Goal: Task Accomplishment & Management: Complete application form

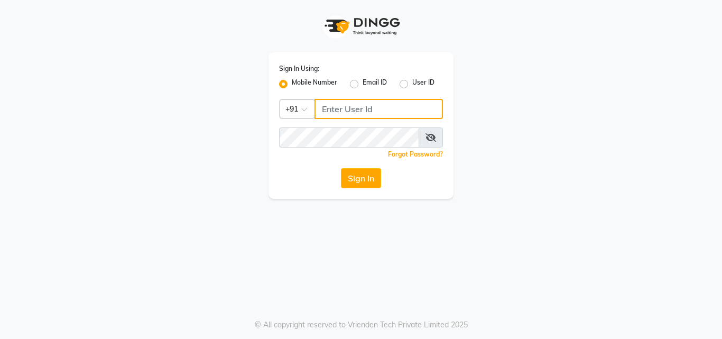
type input "8968850293"
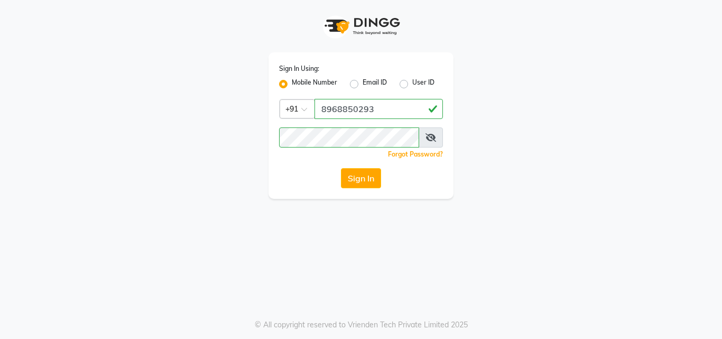
click at [292, 86] on label "Mobile Number" at bounding box center [314, 84] width 45 height 13
click at [292, 85] on input "Mobile Number" at bounding box center [295, 81] width 7 height 7
click at [292, 85] on label "Mobile Number" at bounding box center [314, 84] width 45 height 13
click at [292, 85] on input "Mobile Number" at bounding box center [295, 81] width 7 height 7
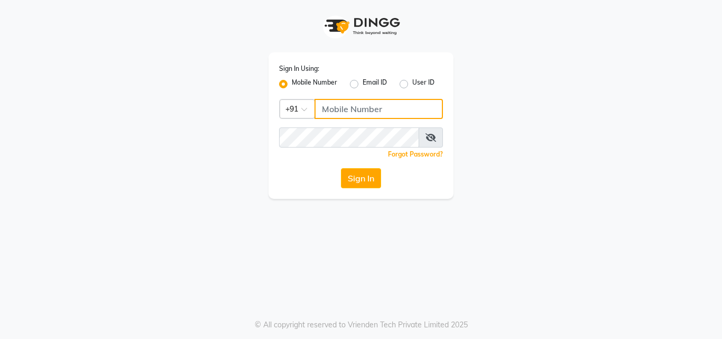
click at [339, 103] on input "Username" at bounding box center [378, 109] width 128 height 20
type input "8968850293"
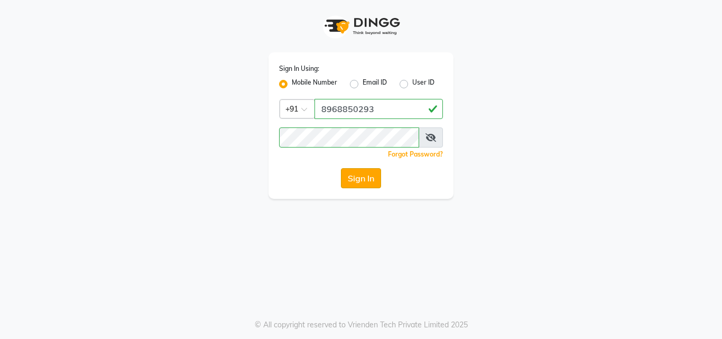
click at [366, 181] on button "Sign In" at bounding box center [361, 178] width 40 height 20
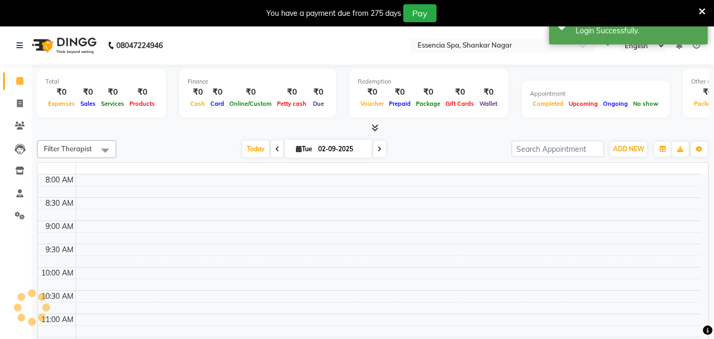
select select "en"
click at [703, 11] on icon at bounding box center [702, 12] width 7 height 10
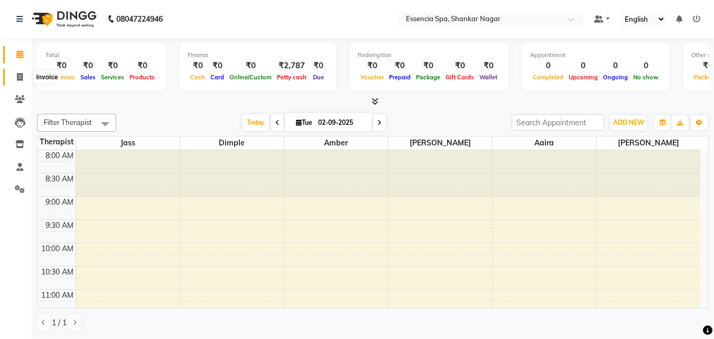
click at [18, 78] on icon at bounding box center [20, 77] width 6 height 8
select select "service"
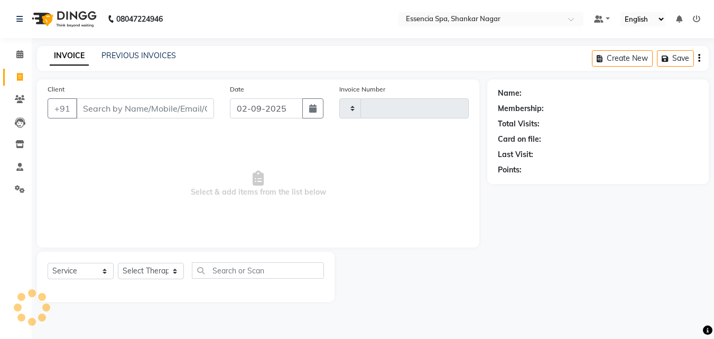
click at [114, 109] on input "Client" at bounding box center [145, 108] width 138 height 20
select select "7037"
type input "1280"
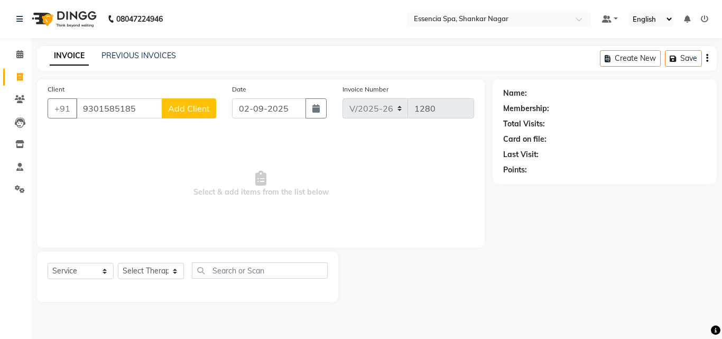
type input "9301585185"
click at [196, 103] on span "Add Client" at bounding box center [189, 108] width 42 height 11
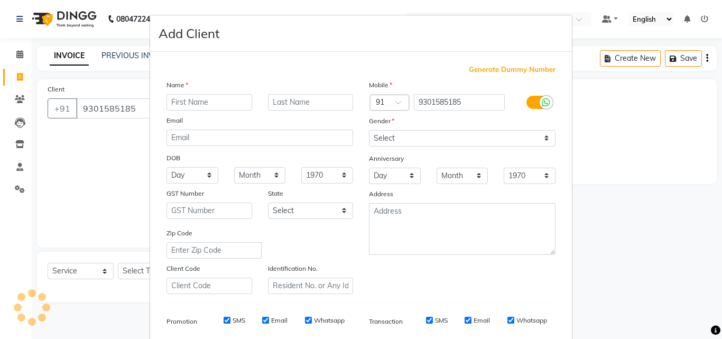
click at [196, 113] on div "Name Email DOB Day 01 02 03 04 05 06 07 08 09 10 11 12 13 14 15 16 17 18 19 20 …" at bounding box center [260, 186] width 202 height 215
click at [198, 107] on input "text" at bounding box center [209, 102] width 86 height 16
click at [193, 103] on input "text" at bounding box center [209, 102] width 86 height 16
paste input "[PERSON_NAME]"
type input "[PERSON_NAME]"
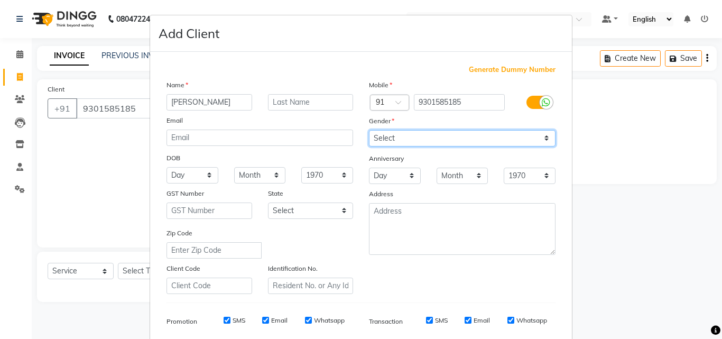
click at [459, 142] on select "Select [DEMOGRAPHIC_DATA] [DEMOGRAPHIC_DATA] Other Prefer Not To Say" at bounding box center [462, 138] width 187 height 16
select select "[DEMOGRAPHIC_DATA]"
click at [369, 130] on select "Select [DEMOGRAPHIC_DATA] [DEMOGRAPHIC_DATA] Other Prefer Not To Say" at bounding box center [462, 138] width 187 height 16
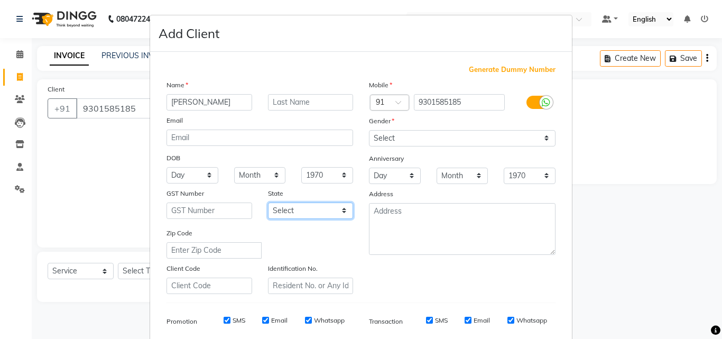
click at [324, 207] on select "Select [GEOGRAPHIC_DATA] [GEOGRAPHIC_DATA] [GEOGRAPHIC_DATA] [GEOGRAPHIC_DATA] …" at bounding box center [311, 210] width 86 height 16
select select "7"
click at [268, 202] on select "Select [GEOGRAPHIC_DATA] [GEOGRAPHIC_DATA] [GEOGRAPHIC_DATA] [GEOGRAPHIC_DATA] …" at bounding box center [311, 210] width 86 height 16
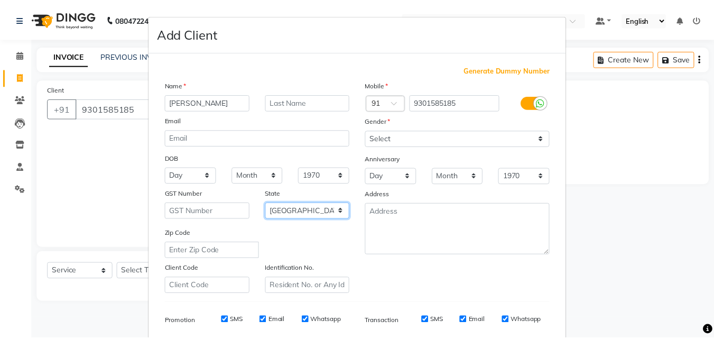
scroll to position [149, 0]
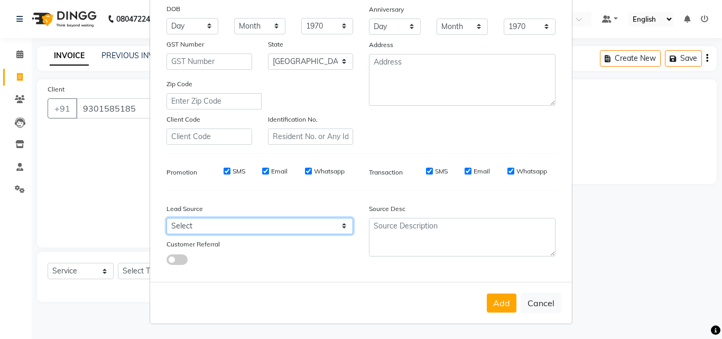
click at [295, 224] on select "Select Walk-in Referral Internet Friend Word of Mouth Advertisement Facebook Ju…" at bounding box center [259, 226] width 187 height 16
select select "48852"
click at [166, 218] on select "Select Walk-in Referral Internet Friend Word of Mouth Advertisement Facebook Ju…" at bounding box center [259, 226] width 187 height 16
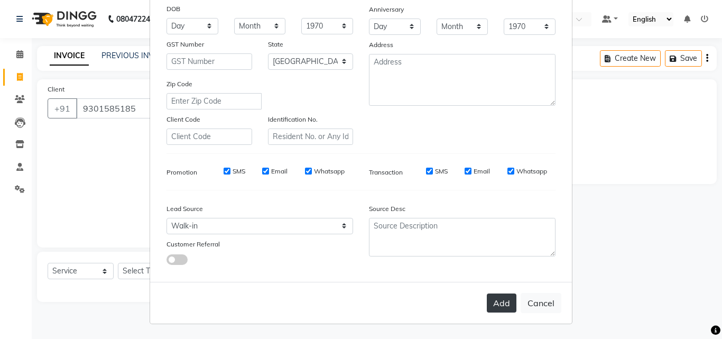
click at [496, 296] on button "Add" at bounding box center [502, 302] width 30 height 19
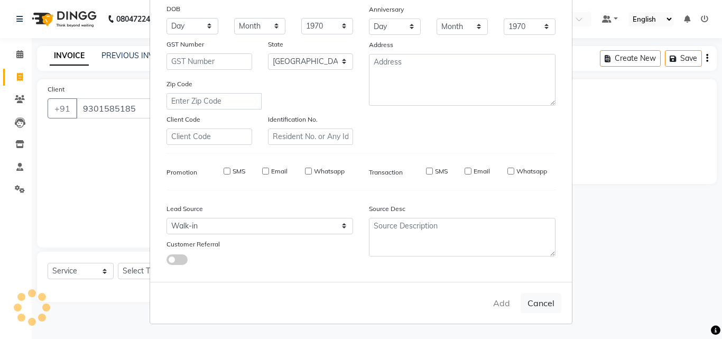
type input "93******85"
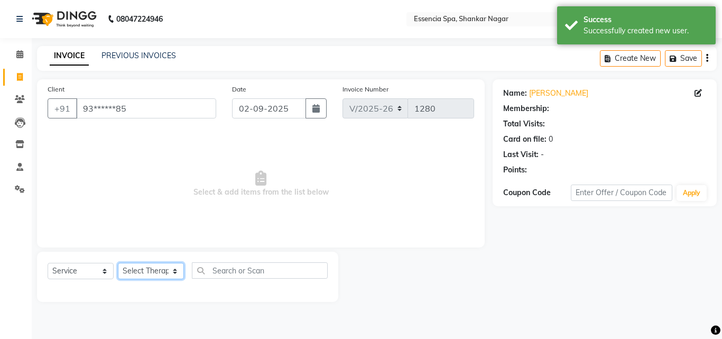
click at [164, 267] on select "Select Therapist [PERSON_NAME] [PERSON_NAME] [PERSON_NAME] [PERSON_NAME]" at bounding box center [151, 271] width 66 height 16
select select "69641"
click at [118, 263] on select "Select Therapist [PERSON_NAME] [PERSON_NAME] [PERSON_NAME] [PERSON_NAME]" at bounding box center [151, 271] width 66 height 16
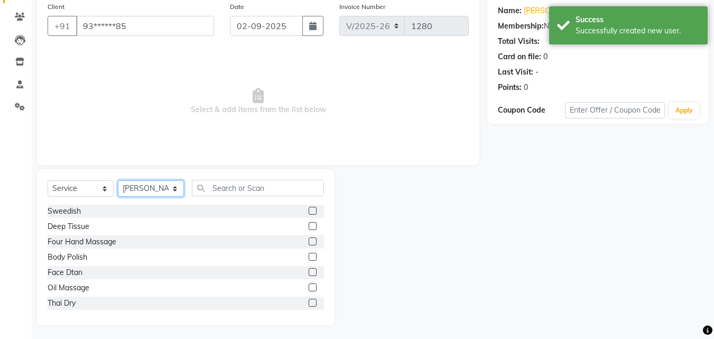
scroll to position [85, 0]
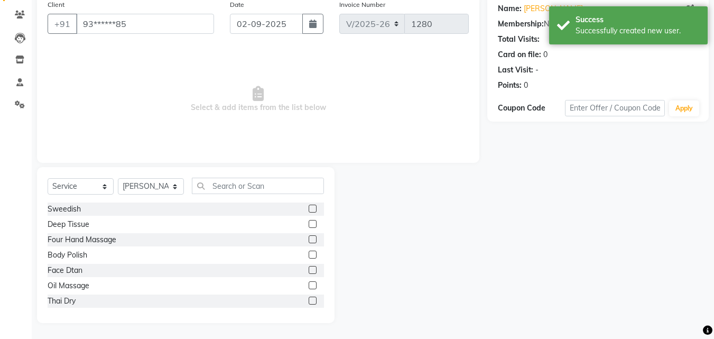
click at [309, 284] on label at bounding box center [313, 285] width 8 height 8
click at [309, 284] on input "checkbox" at bounding box center [312, 285] width 7 height 7
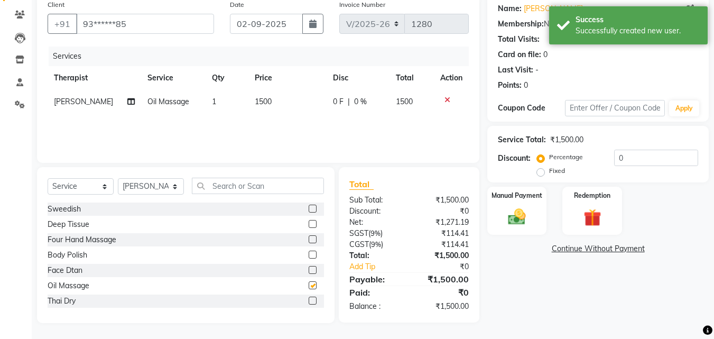
checkbox input "false"
click at [322, 107] on td "1500" at bounding box center [287, 102] width 78 height 24
select select "69641"
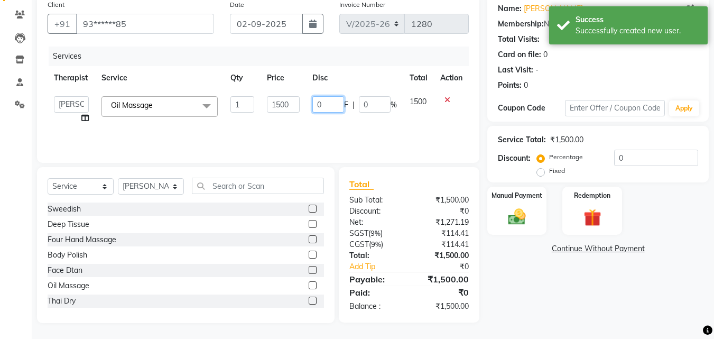
drag, startPoint x: 334, startPoint y: 103, endPoint x: 313, endPoint y: 107, distance: 22.2
click at [313, 107] on input "0" at bounding box center [328, 104] width 32 height 16
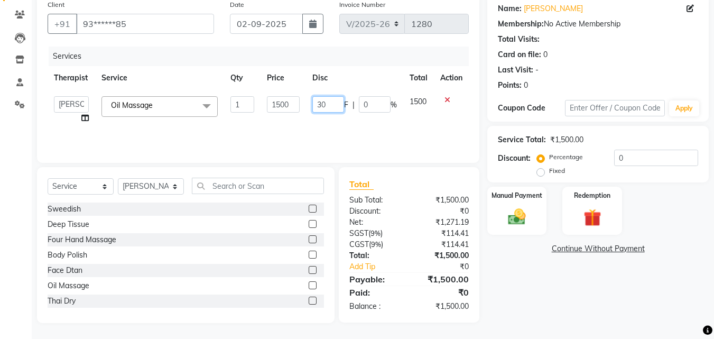
type input "300"
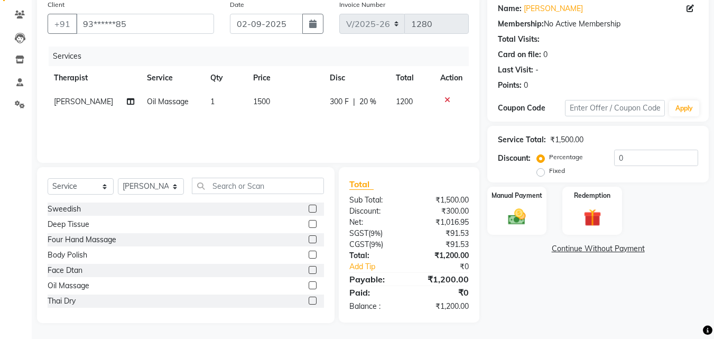
click at [337, 120] on div "Services Therapist Service Qty Price Disc Total Action [PERSON_NAME] Oil Massag…" at bounding box center [258, 100] width 421 height 106
click at [525, 227] on img at bounding box center [517, 216] width 30 height 21
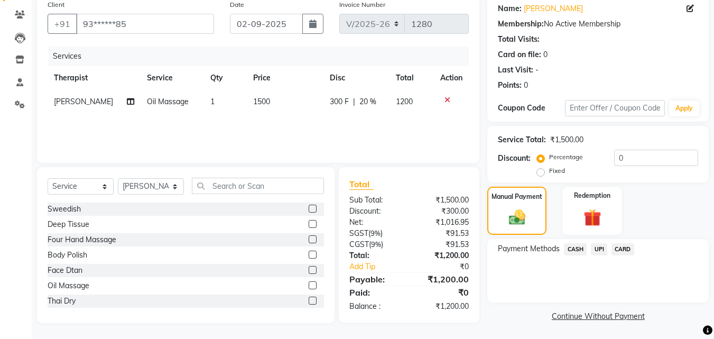
click at [575, 248] on span "CASH" at bounding box center [575, 249] width 23 height 12
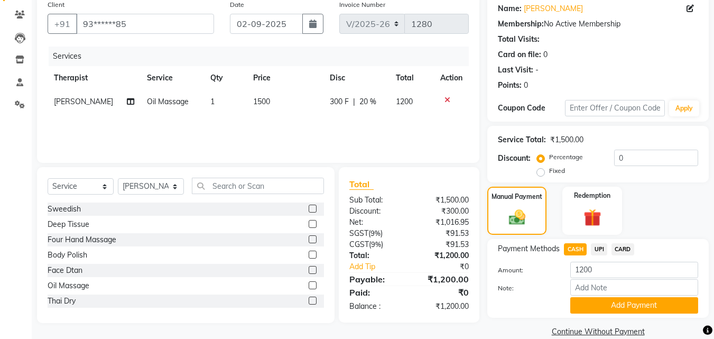
scroll to position [101, 0]
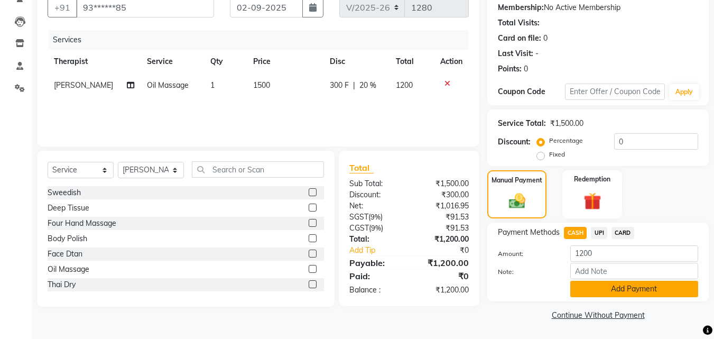
click at [602, 285] on button "Add Payment" at bounding box center [634, 289] width 128 height 16
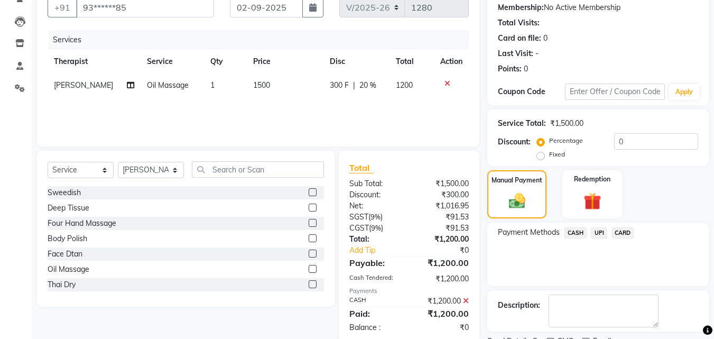
scroll to position [145, 0]
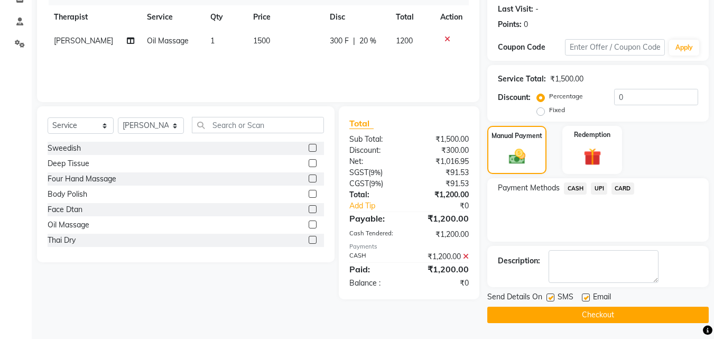
click at [551, 300] on label at bounding box center [550, 297] width 8 height 8
click at [551, 300] on input "checkbox" at bounding box center [549, 297] width 7 height 7
checkbox input "false"
click at [585, 297] on label at bounding box center [586, 297] width 8 height 8
click at [585, 297] on input "checkbox" at bounding box center [585, 297] width 7 height 7
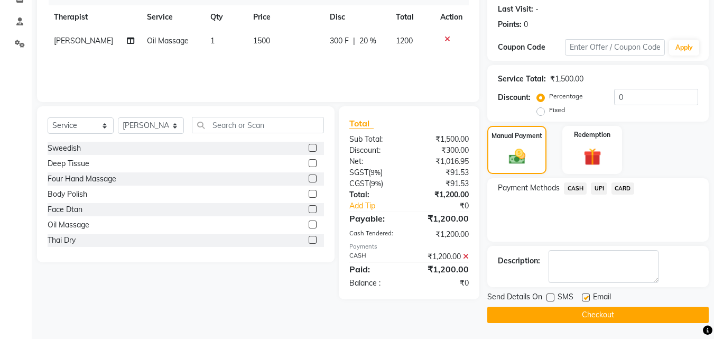
checkbox input "false"
click at [576, 312] on button "Checkout" at bounding box center [597, 314] width 221 height 16
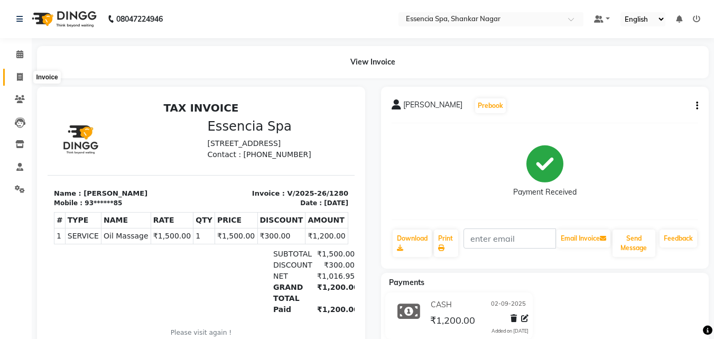
click at [18, 79] on icon at bounding box center [20, 77] width 6 height 8
select select "service"
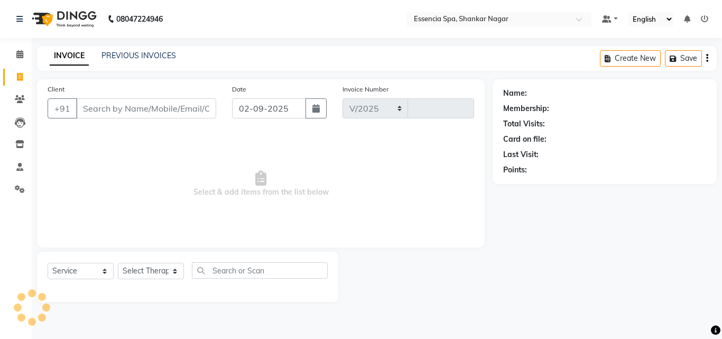
select select "7037"
type input "1281"
click at [145, 104] on input "Client" at bounding box center [146, 108] width 140 height 20
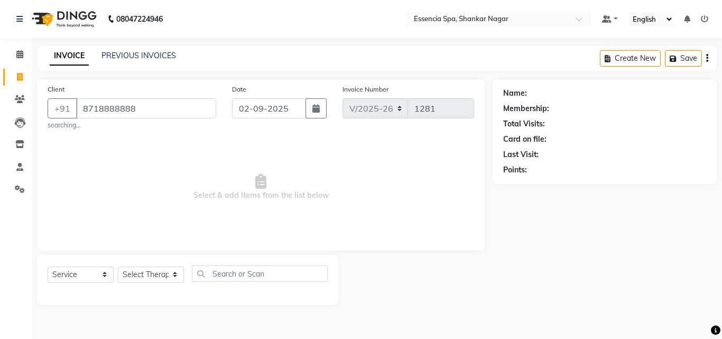
type input "8718888888"
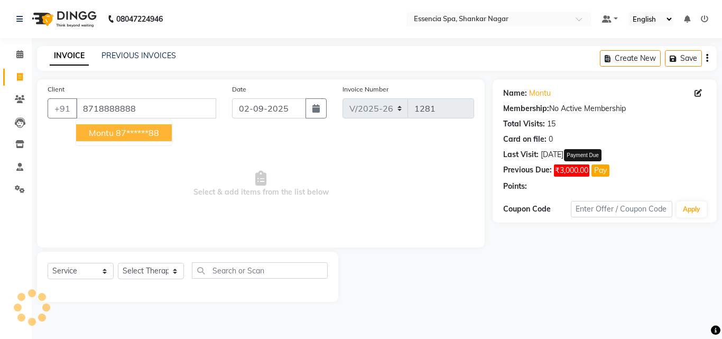
click at [601, 171] on button "Pay" at bounding box center [600, 170] width 18 height 12
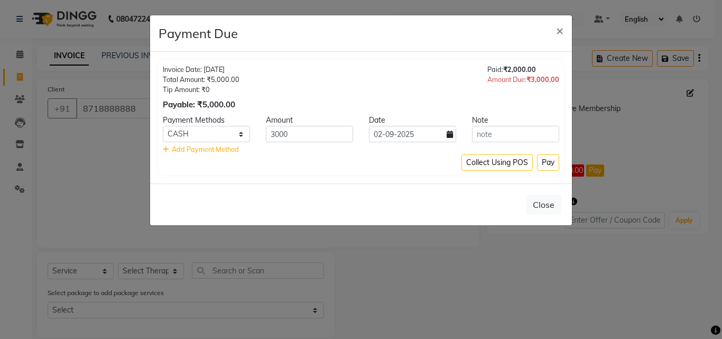
select select "1"
drag, startPoint x: 315, startPoint y: 136, endPoint x: 262, endPoint y: 136, distance: 52.8
click at [262, 136] on div "3000" at bounding box center [309, 134] width 103 height 16
type input "1500"
click at [557, 165] on button "Pay" at bounding box center [548, 162] width 22 height 16
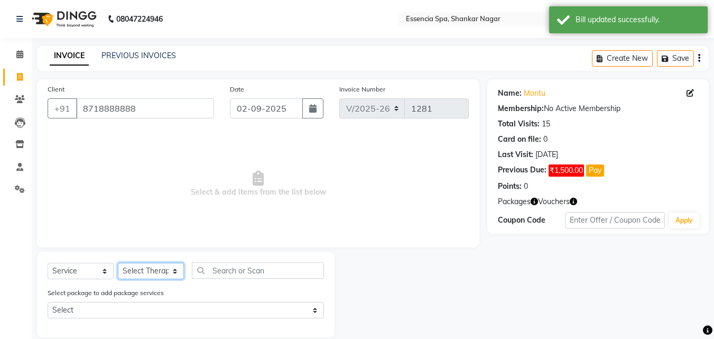
click at [159, 266] on select "Select Therapist [PERSON_NAME] [PERSON_NAME] [PERSON_NAME] [PERSON_NAME]" at bounding box center [151, 271] width 66 height 16
select select "58078"
click at [118, 263] on select "Select Therapist [PERSON_NAME] [PERSON_NAME] [PERSON_NAME] [PERSON_NAME]" at bounding box center [151, 271] width 66 height 16
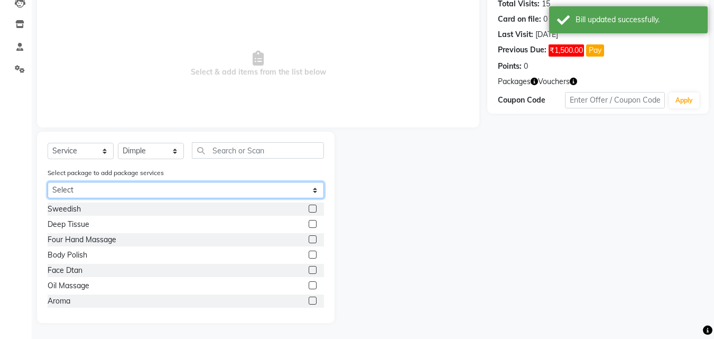
click at [257, 196] on select "Select 5k6 5k6 5k6" at bounding box center [186, 190] width 276 height 16
select select "1: Object"
click at [48, 198] on select "Select 5k6 5k6 5k6" at bounding box center [186, 190] width 276 height 16
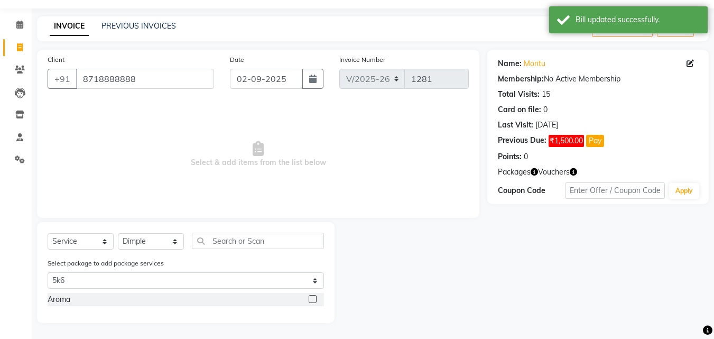
drag, startPoint x: 313, startPoint y: 300, endPoint x: 315, endPoint y: 290, distance: 10.8
click at [313, 300] on label at bounding box center [313, 299] width 8 height 8
click at [313, 300] on input "checkbox" at bounding box center [312, 299] width 7 height 7
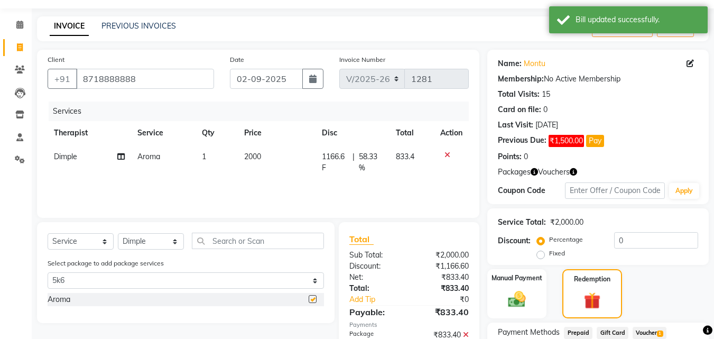
checkbox input "false"
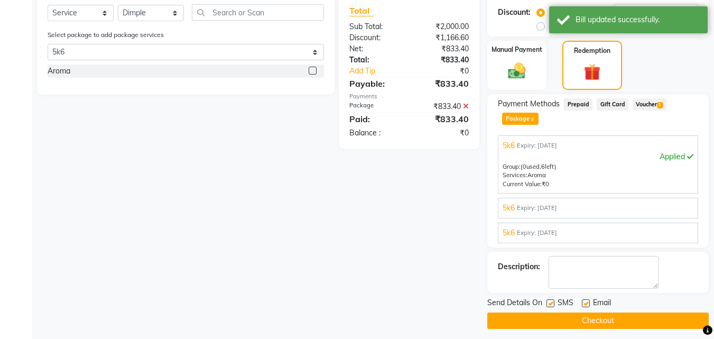
scroll to position [264, 0]
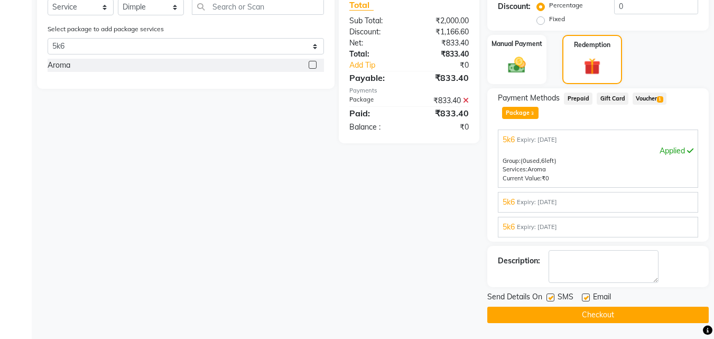
click at [550, 293] on label at bounding box center [550, 297] width 8 height 8
click at [550, 294] on input "checkbox" at bounding box center [549, 297] width 7 height 7
checkbox input "false"
click at [589, 298] on label at bounding box center [586, 297] width 8 height 8
click at [589, 298] on input "checkbox" at bounding box center [585, 297] width 7 height 7
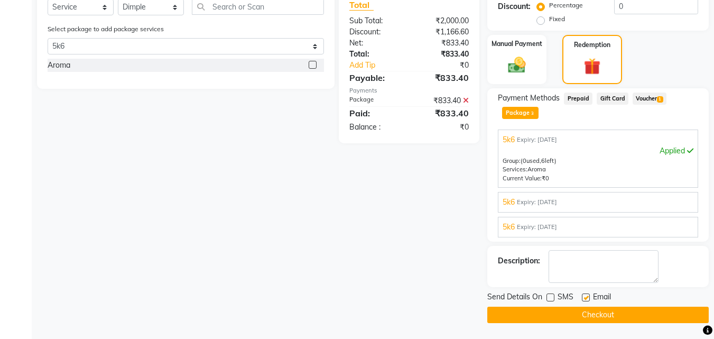
checkbox input "false"
click at [580, 312] on button "Checkout" at bounding box center [597, 314] width 221 height 16
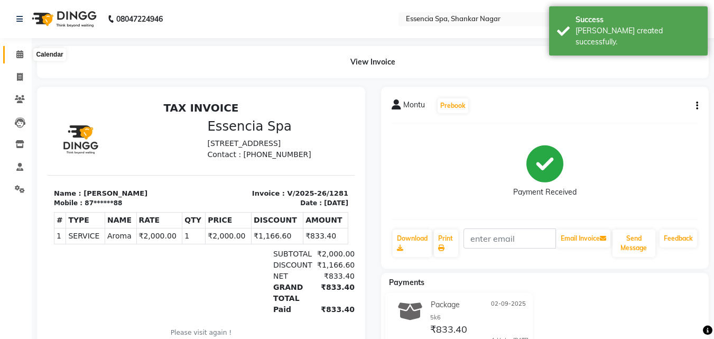
click at [21, 53] on icon at bounding box center [19, 54] width 7 height 8
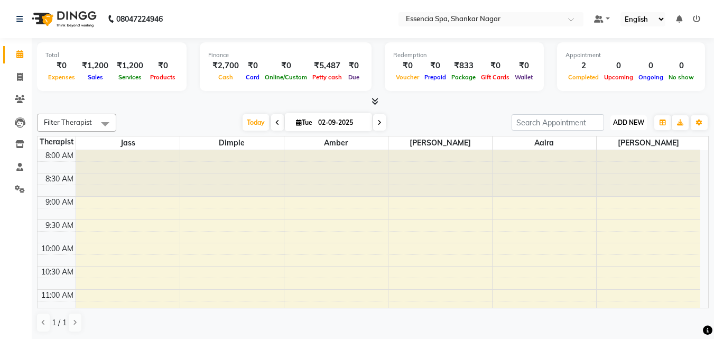
click at [624, 119] on span "ADD NEW" at bounding box center [628, 122] width 31 height 8
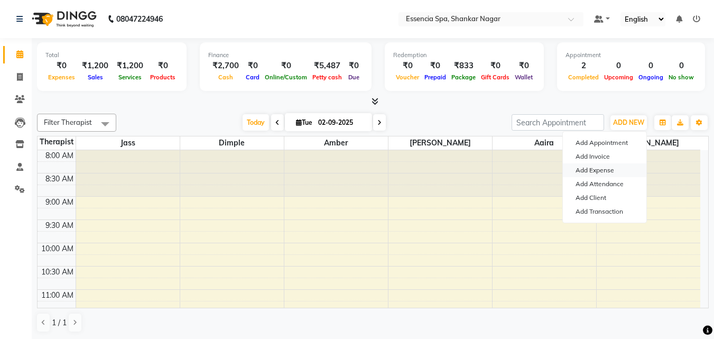
click at [607, 167] on link "Add Expense" at bounding box center [604, 170] width 83 height 14
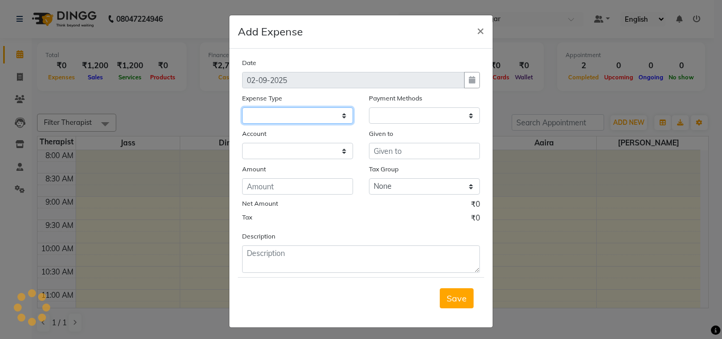
click at [301, 115] on select at bounding box center [297, 115] width 111 height 16
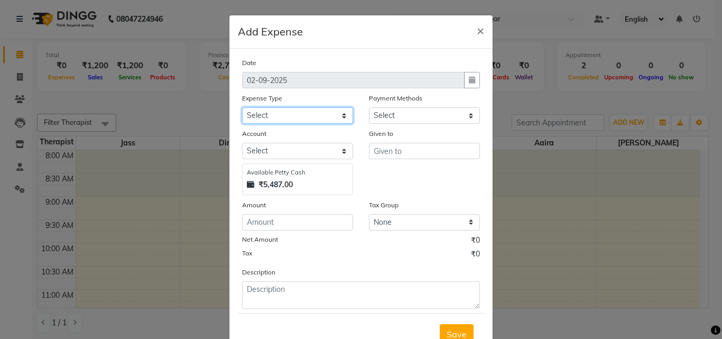
select select "1"
select select "6100"
select select "18"
click at [242, 107] on select "Select Advance Salary Bank charges Car maintenance Cash transfer to bank Cash t…" at bounding box center [297, 115] width 111 height 16
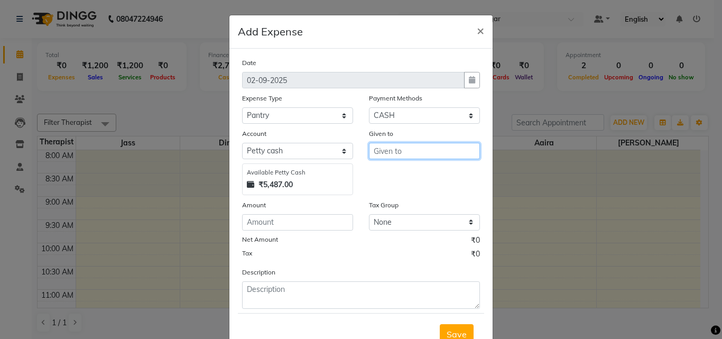
click at [401, 153] on input "text" at bounding box center [424, 151] width 111 height 16
drag, startPoint x: 401, startPoint y: 153, endPoint x: 359, endPoint y: 137, distance: 44.0
click at [361, 137] on div "Given to" at bounding box center [424, 161] width 127 height 67
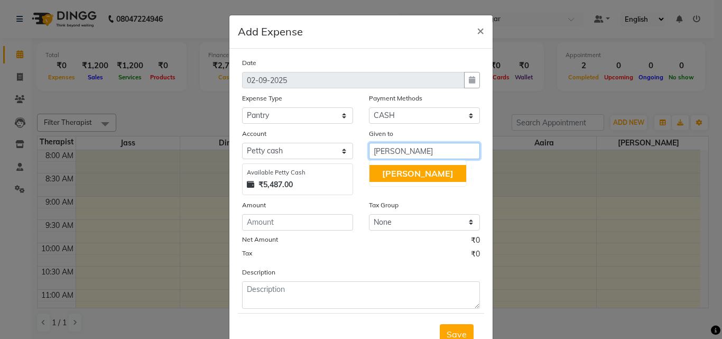
click at [422, 176] on button "[PERSON_NAME]" at bounding box center [417, 173] width 97 height 17
type input "[PERSON_NAME]"
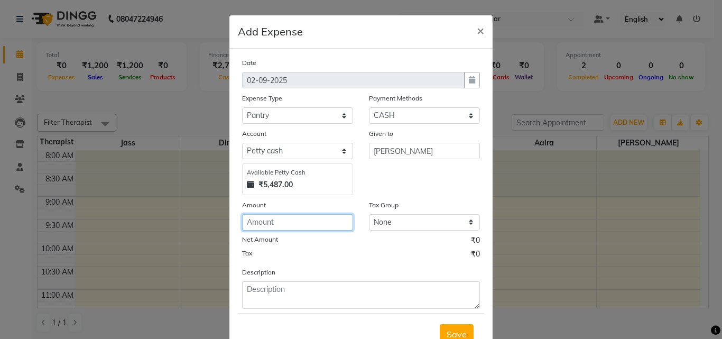
click at [294, 217] on input "number" at bounding box center [297, 222] width 111 height 16
type input "30"
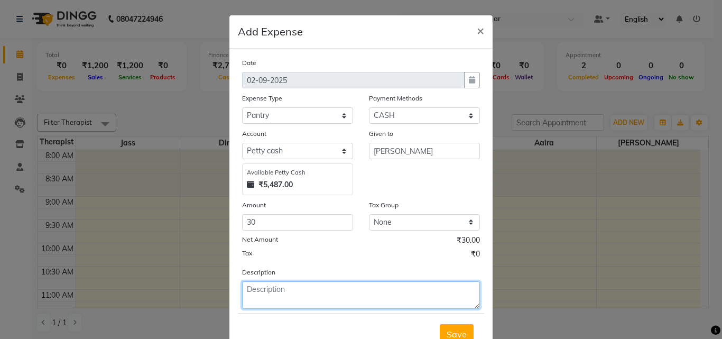
click at [263, 289] on textarea at bounding box center [361, 294] width 238 height 27
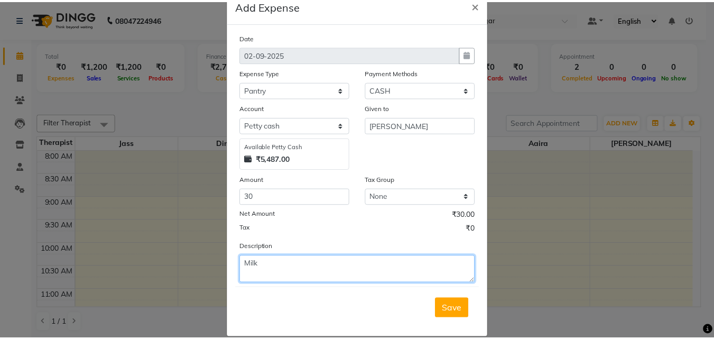
scroll to position [40, 0]
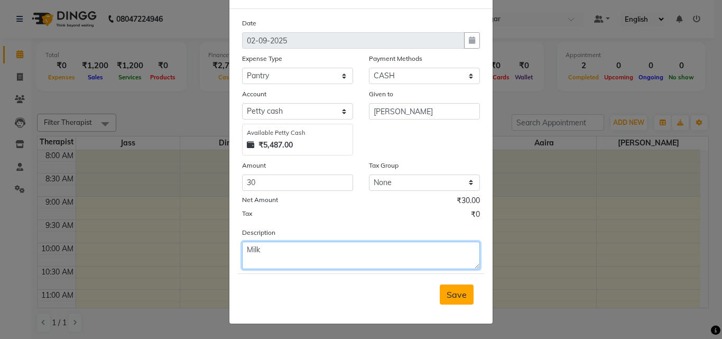
type textarea "Milk"
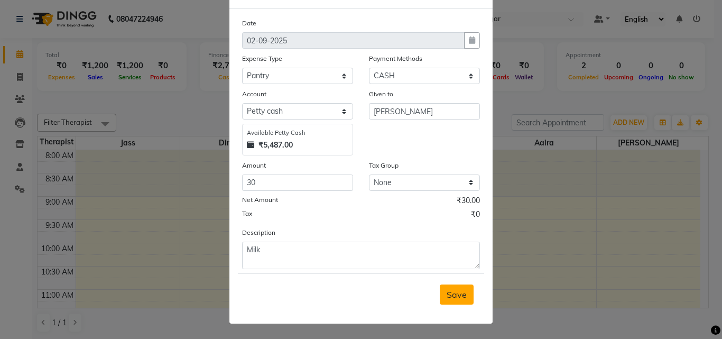
click at [452, 297] on span "Save" at bounding box center [457, 294] width 20 height 11
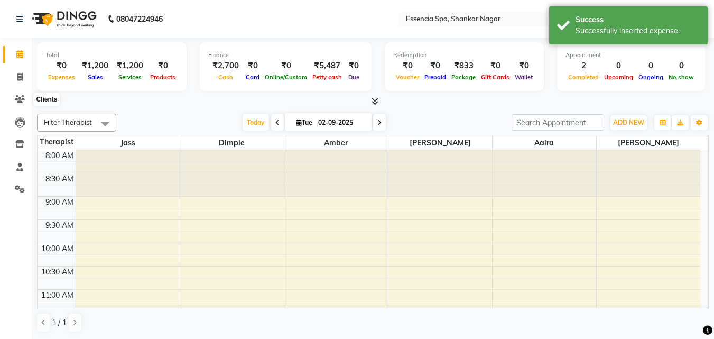
click at [17, 88] on li "Invoice" at bounding box center [16, 77] width 32 height 23
click at [17, 71] on span at bounding box center [20, 77] width 18 height 12
select select "service"
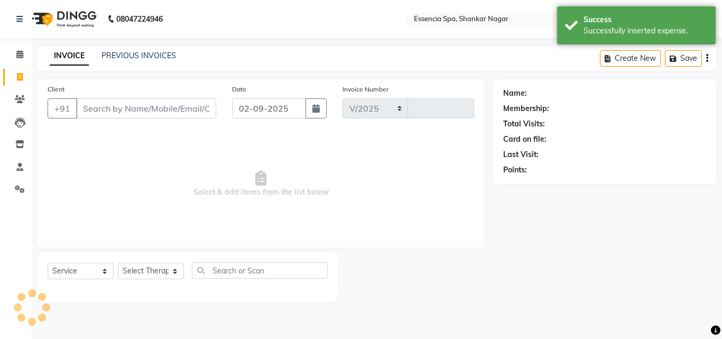
select select "7037"
type input "1282"
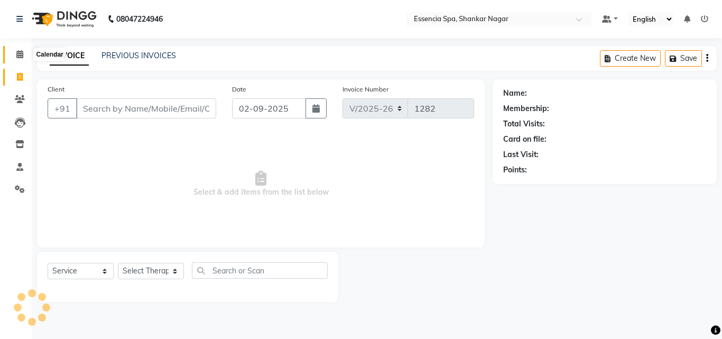
click at [20, 55] on icon at bounding box center [19, 54] width 7 height 8
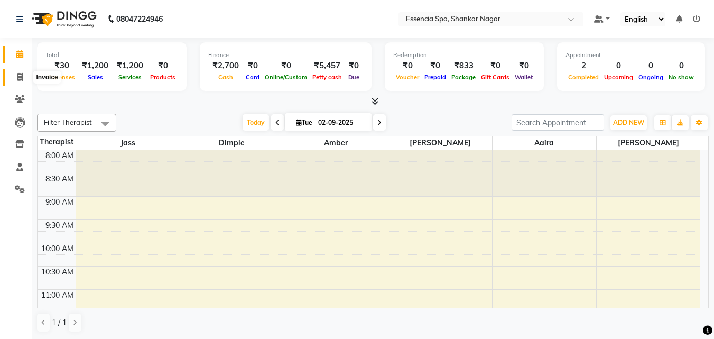
click at [16, 78] on span at bounding box center [20, 77] width 18 height 12
select select "service"
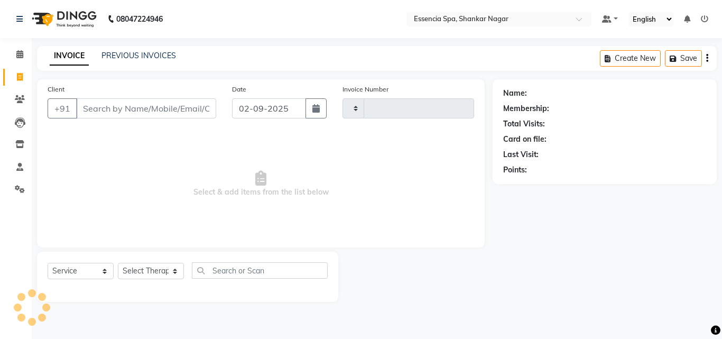
click at [144, 108] on input "Client" at bounding box center [146, 108] width 140 height 20
select select "7037"
type input "1282"
type input "9755708000"
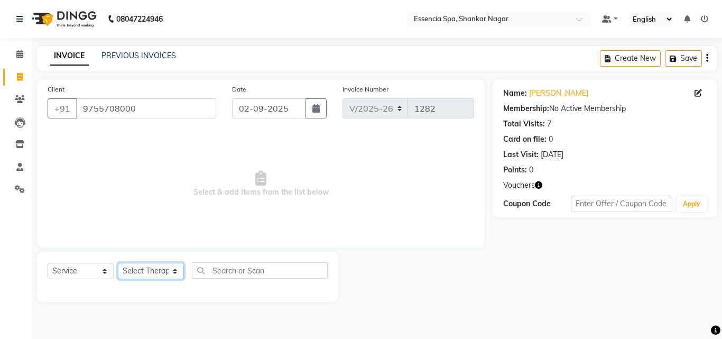
click at [164, 266] on select "Select Therapist [PERSON_NAME] [PERSON_NAME] [PERSON_NAME] [PERSON_NAME]" at bounding box center [151, 271] width 66 height 16
select select "89355"
click at [118, 263] on select "Select Therapist [PERSON_NAME] [PERSON_NAME] [PERSON_NAME] [PERSON_NAME]" at bounding box center [151, 271] width 66 height 16
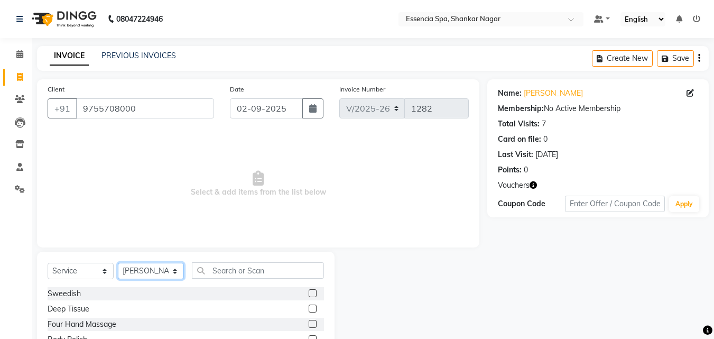
scroll to position [85, 0]
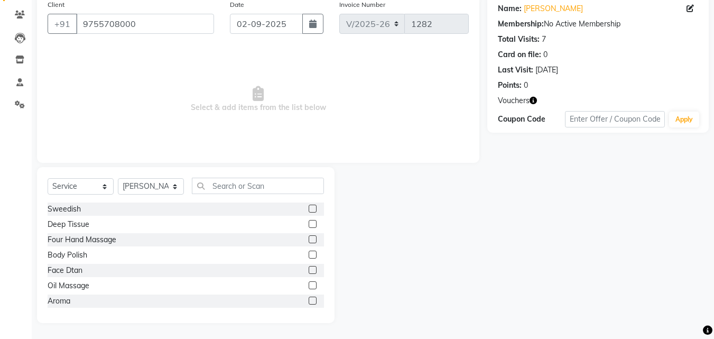
click at [309, 282] on label at bounding box center [313, 285] width 8 height 8
click at [309, 282] on input "checkbox" at bounding box center [312, 285] width 7 height 7
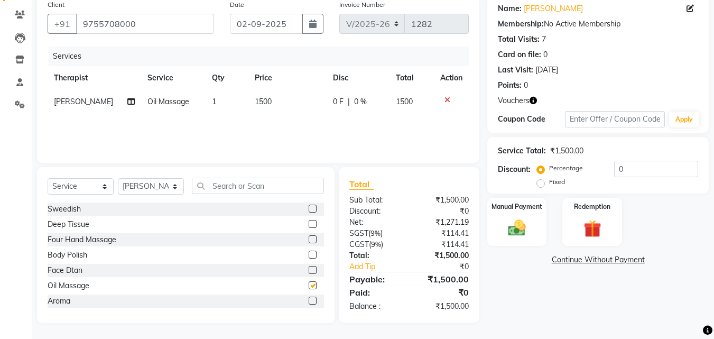
checkbox input "false"
click at [327, 104] on td "0 F | 0 %" at bounding box center [358, 102] width 63 height 24
select select "89355"
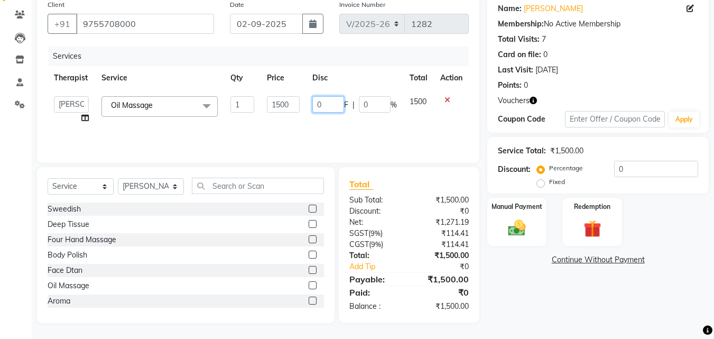
click at [324, 101] on input "0" at bounding box center [328, 104] width 32 height 16
drag, startPoint x: 339, startPoint y: 103, endPoint x: 311, endPoint y: 103, distance: 27.5
click at [311, 103] on td "0 F | 0 %" at bounding box center [354, 110] width 97 height 40
type input "769"
click at [340, 133] on div "Services Therapist Service Qty Price Disc Total Action Aaira Amber Dimple [PERS…" at bounding box center [258, 100] width 421 height 106
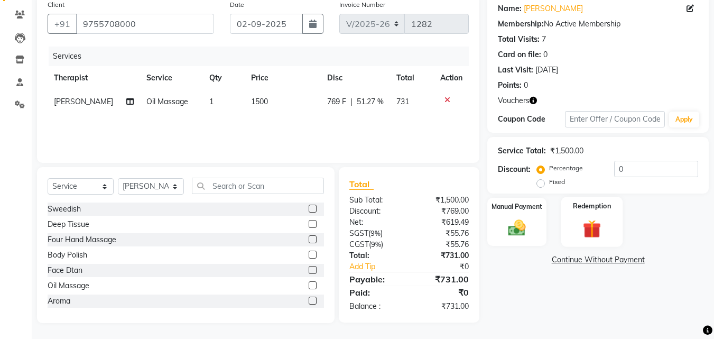
drag, startPoint x: 591, startPoint y: 226, endPoint x: 615, endPoint y: 215, distance: 26.7
click at [591, 226] on img at bounding box center [592, 228] width 30 height 23
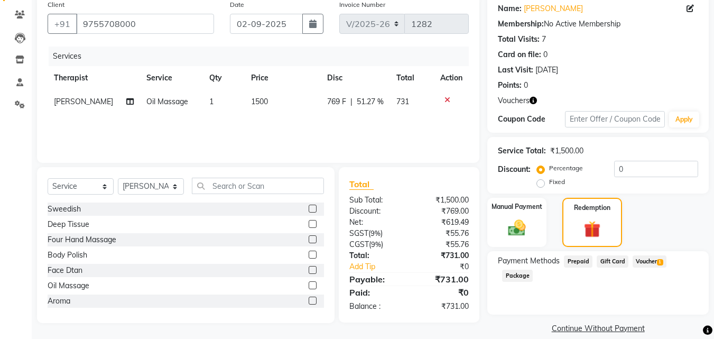
click at [650, 264] on span "Voucher 1" at bounding box center [650, 261] width 34 height 12
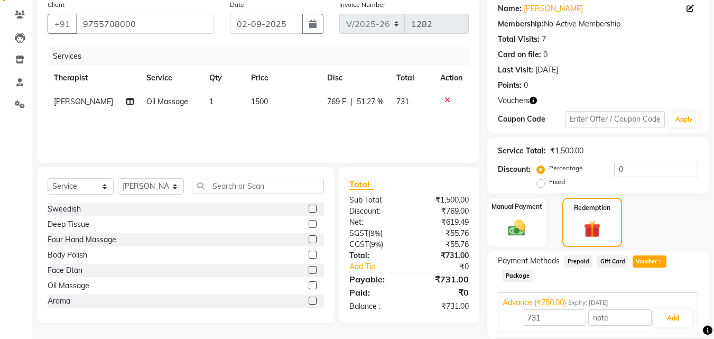
scroll to position [120, 0]
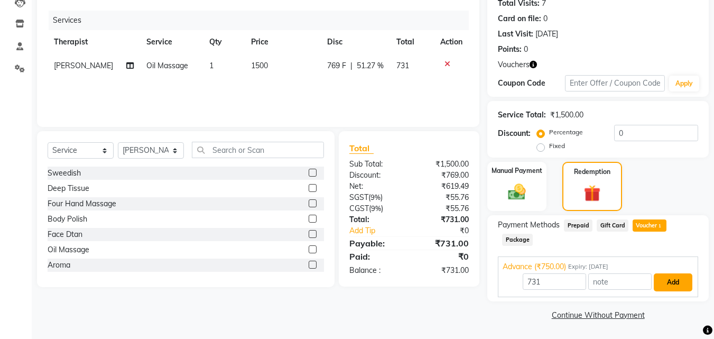
click at [670, 276] on button "Add" at bounding box center [673, 282] width 39 height 18
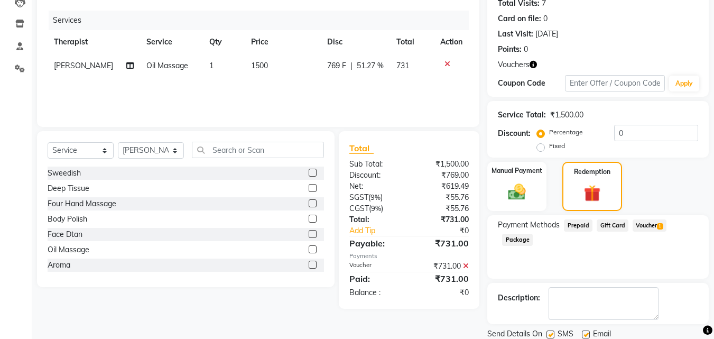
scroll to position [157, 0]
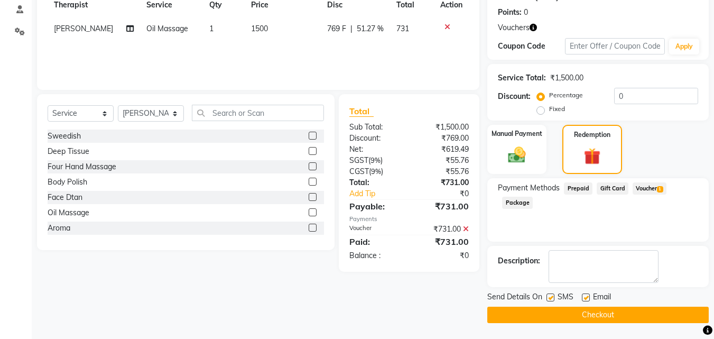
click at [550, 300] on label at bounding box center [550, 297] width 8 height 8
click at [550, 300] on input "checkbox" at bounding box center [549, 297] width 7 height 7
checkbox input "false"
click at [583, 297] on label at bounding box center [586, 297] width 8 height 8
click at [583, 297] on input "checkbox" at bounding box center [585, 297] width 7 height 7
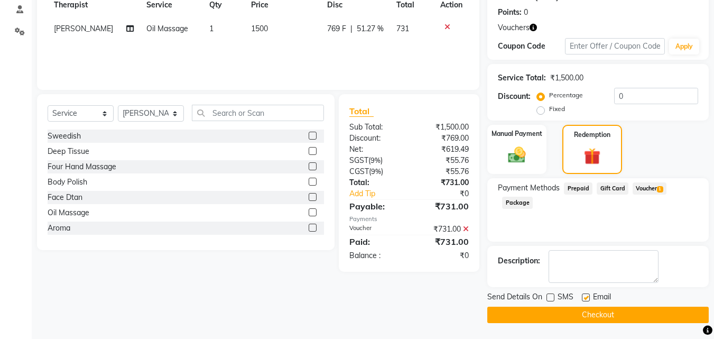
checkbox input "false"
click at [580, 312] on button "Checkout" at bounding box center [597, 314] width 221 height 16
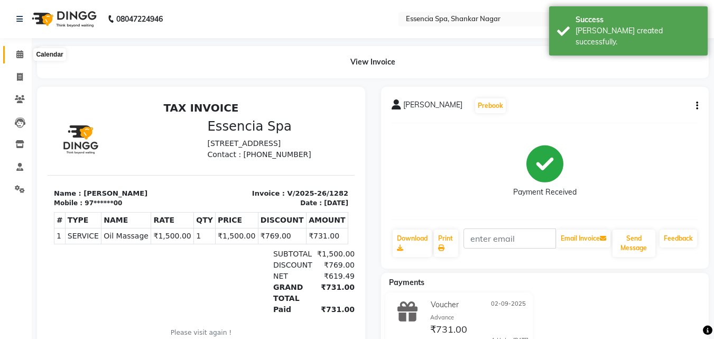
click at [21, 52] on icon at bounding box center [19, 54] width 7 height 8
